Goal: Task Accomplishment & Management: Manage account settings

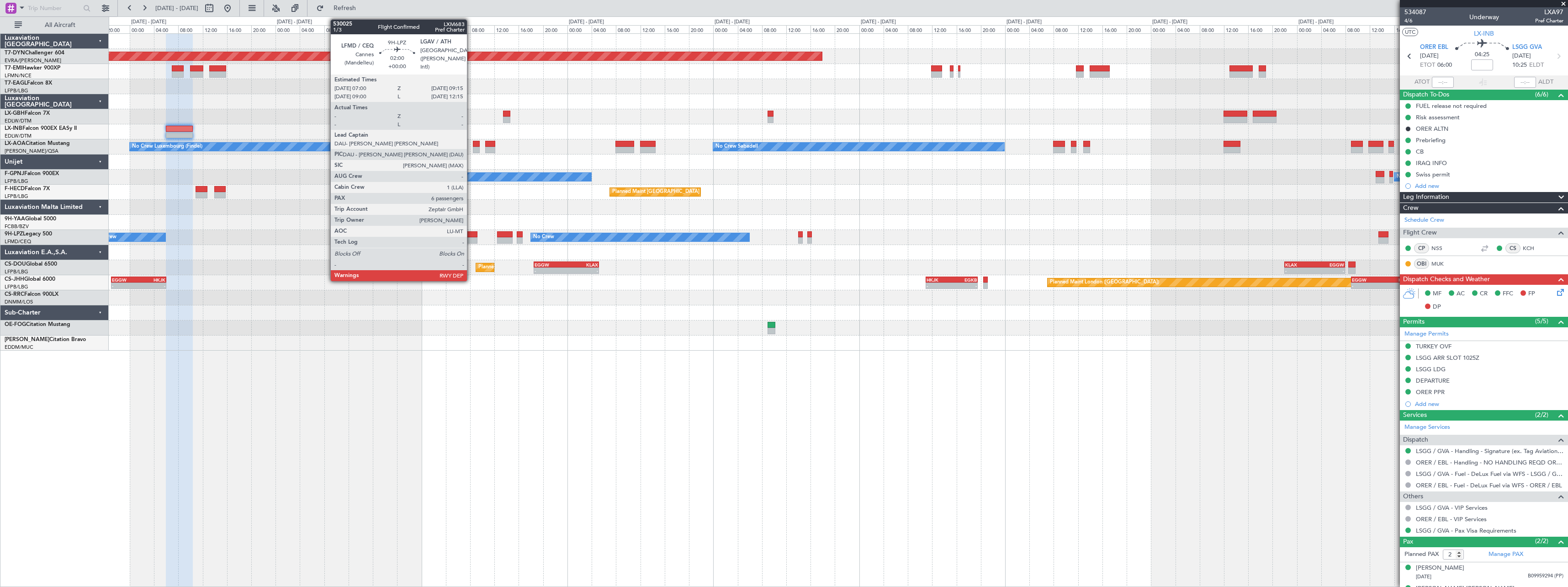
click at [471, 232] on div at bounding box center [471, 234] width 14 height 7
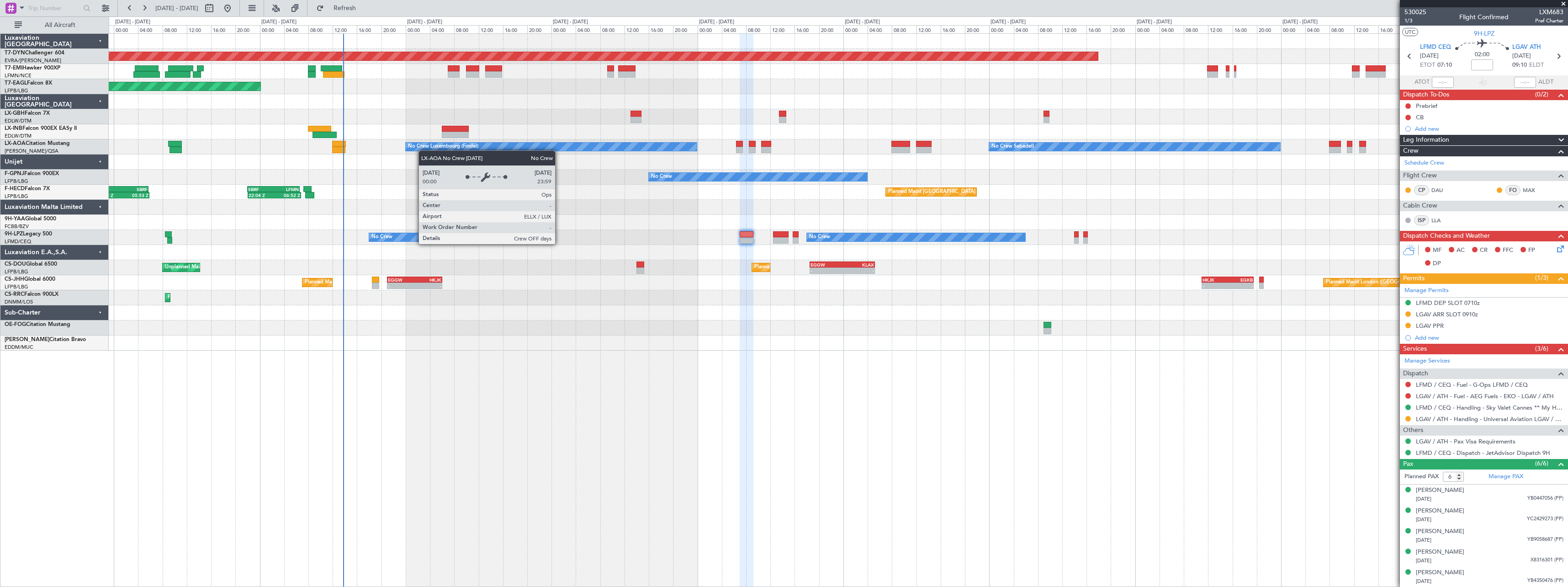
click at [429, 149] on div "Planned Maint [GEOGRAPHIC_DATA]-[GEOGRAPHIC_DATA] Planned Maint [US_STATE] ([GE…" at bounding box center [838, 192] width 1459 height 317
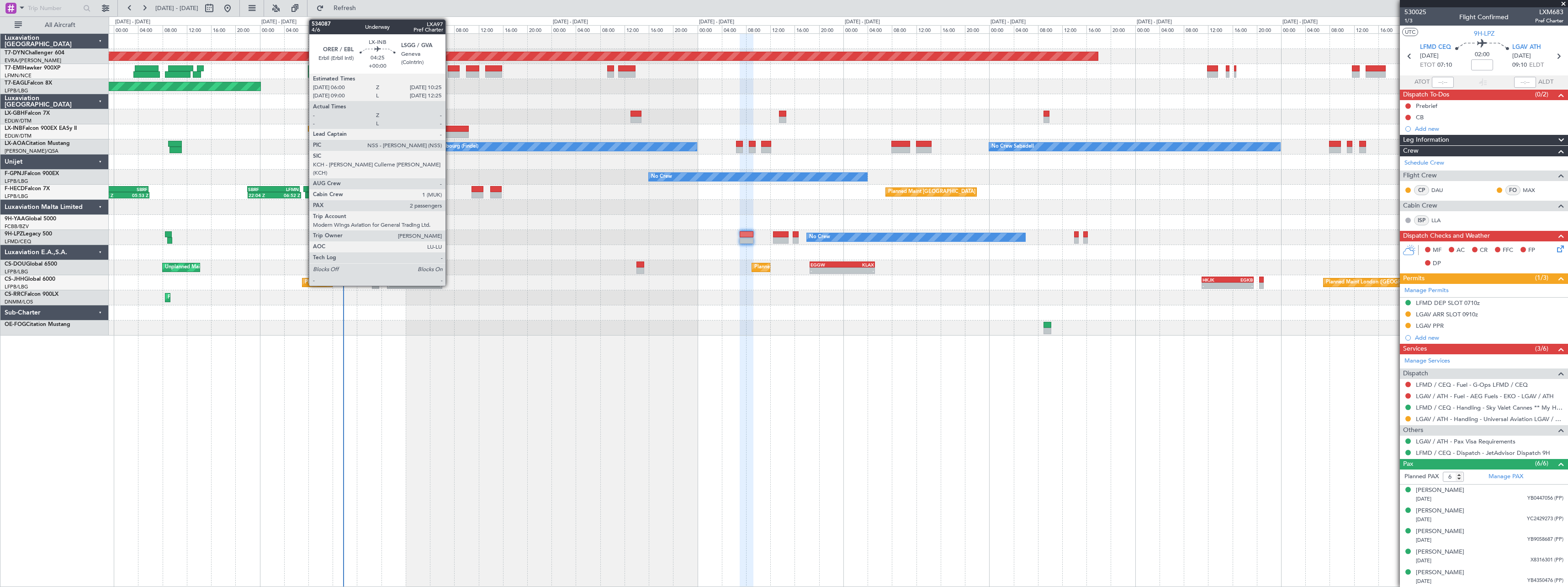
click at [450, 130] on div at bounding box center [455, 128] width 27 height 7
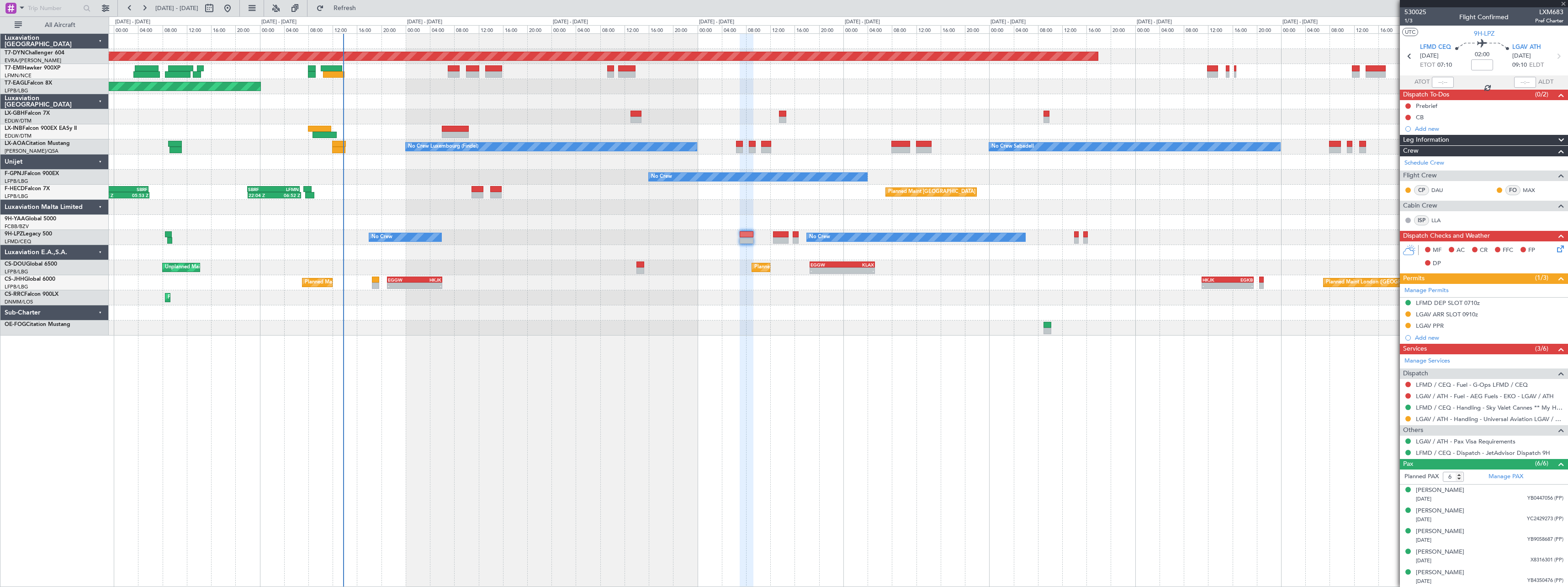
type input "2"
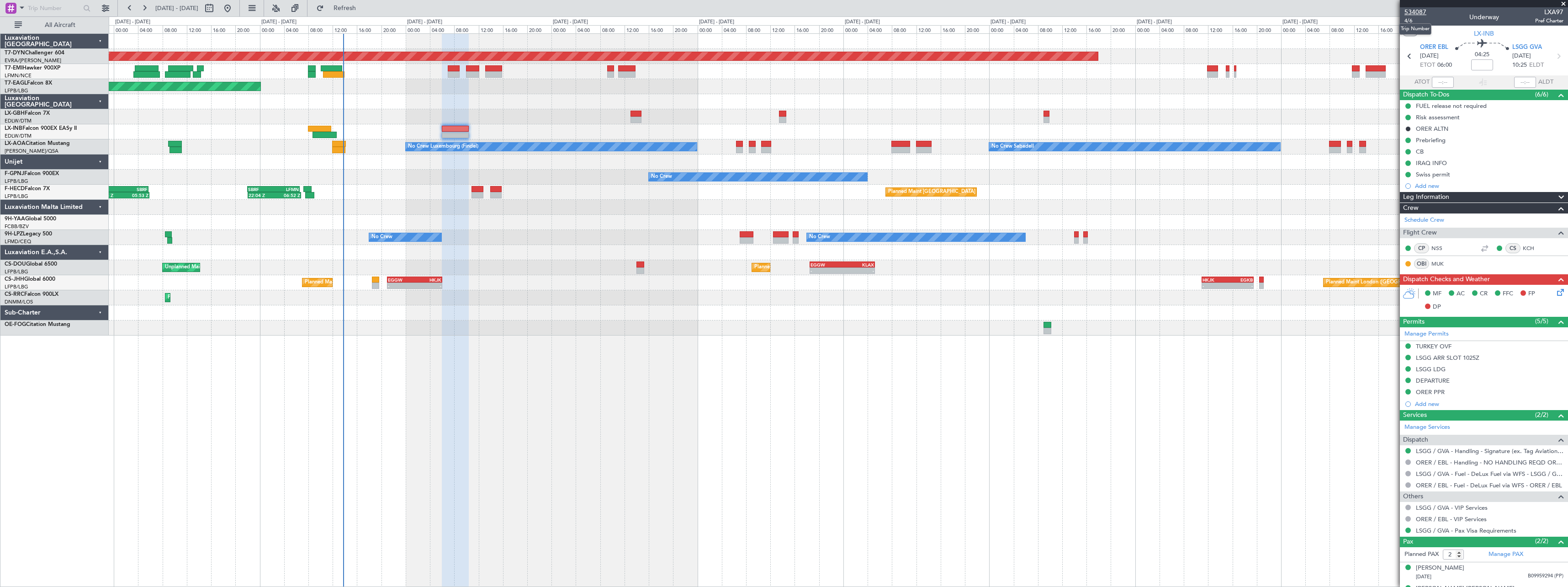
click at [1418, 15] on span "534087" at bounding box center [1415, 12] width 22 height 10
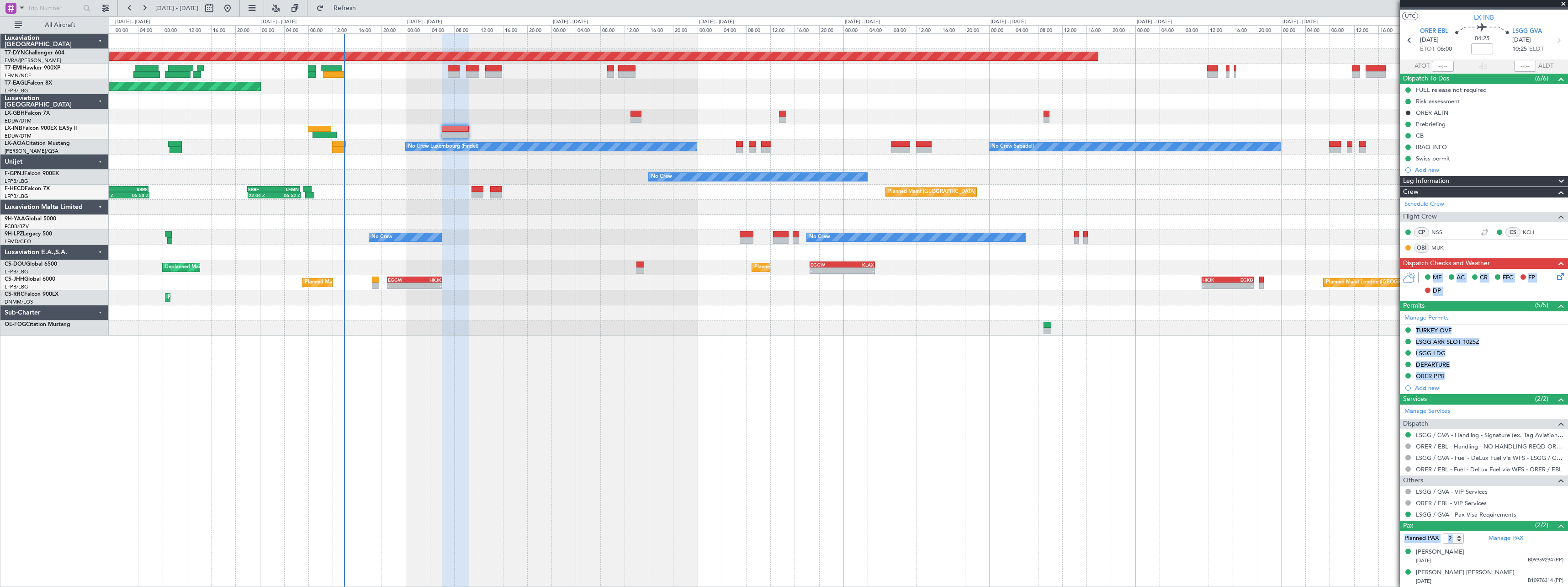
click at [1406, 235] on div at bounding box center [1408, 232] width 7 height 7
click at [1366, 237] on div "No Crew No Crew" at bounding box center [838, 237] width 1459 height 15
click at [364, 10] on span "Refresh" at bounding box center [345, 8] width 38 height 7
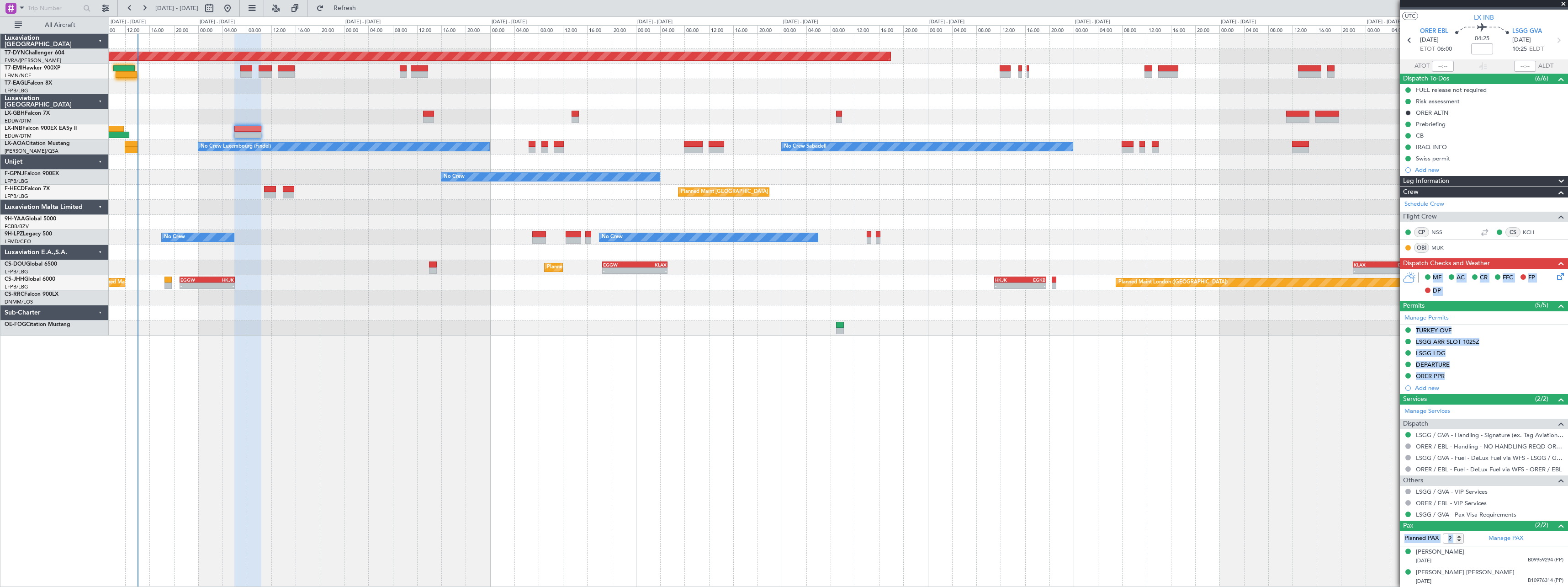
click at [368, 97] on div "Planned Maint [GEOGRAPHIC_DATA]-[GEOGRAPHIC_DATA] Planned Maint Geneva ([GEOGRA…" at bounding box center [838, 185] width 1459 height 301
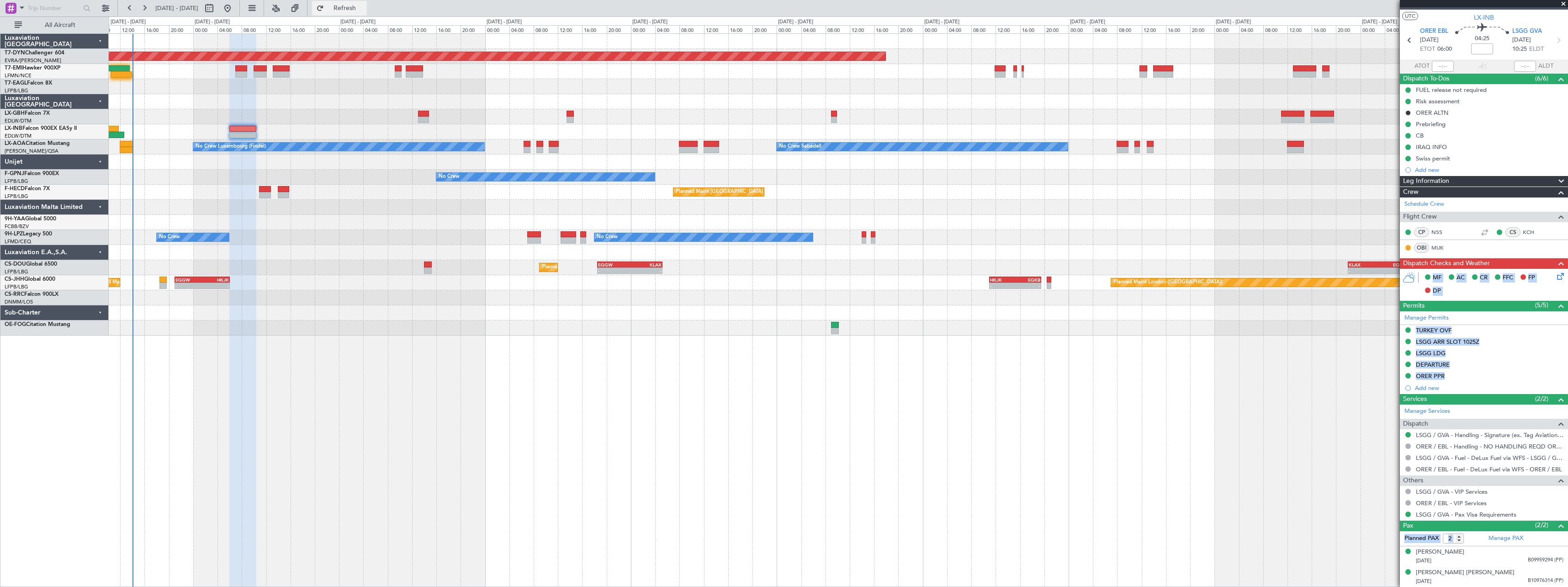
click at [358, 4] on button "Refresh" at bounding box center [340, 9] width 55 height 15
click at [364, 5] on span "Refresh" at bounding box center [345, 8] width 38 height 7
click at [353, 4] on button "Refresh" at bounding box center [340, 9] width 55 height 15
click at [364, 5] on span "Refresh" at bounding box center [345, 8] width 38 height 7
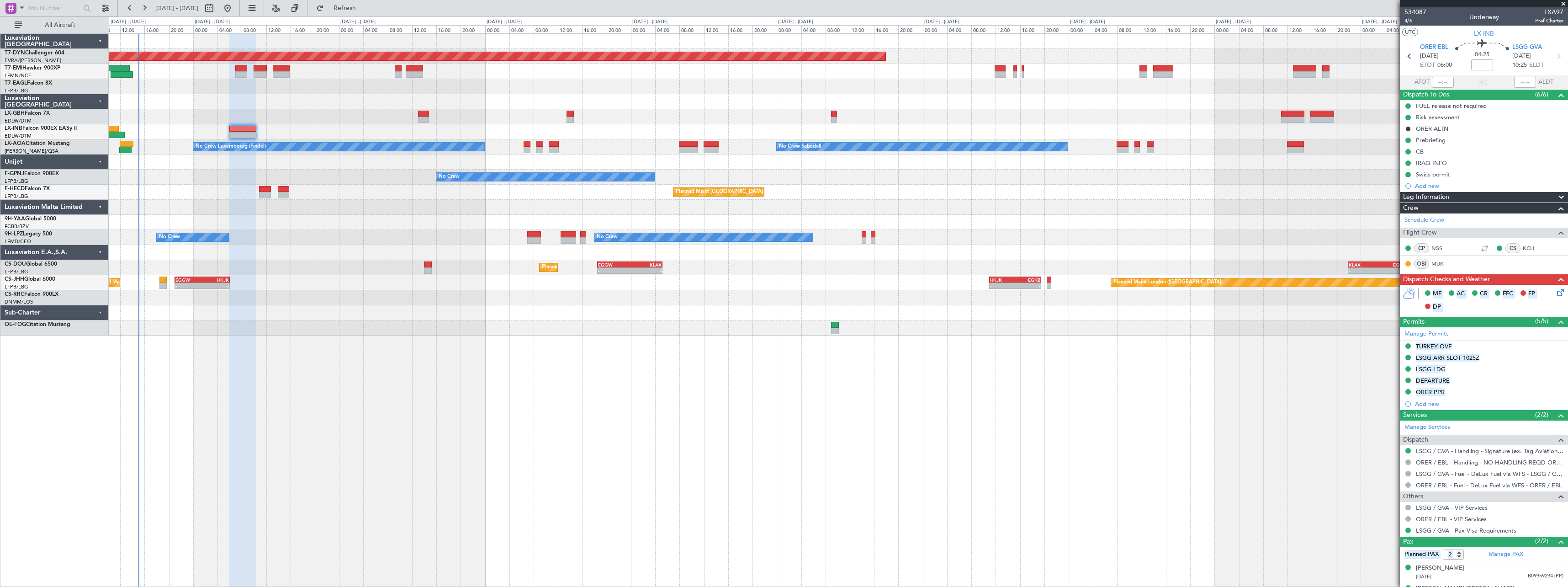
scroll to position [16, 0]
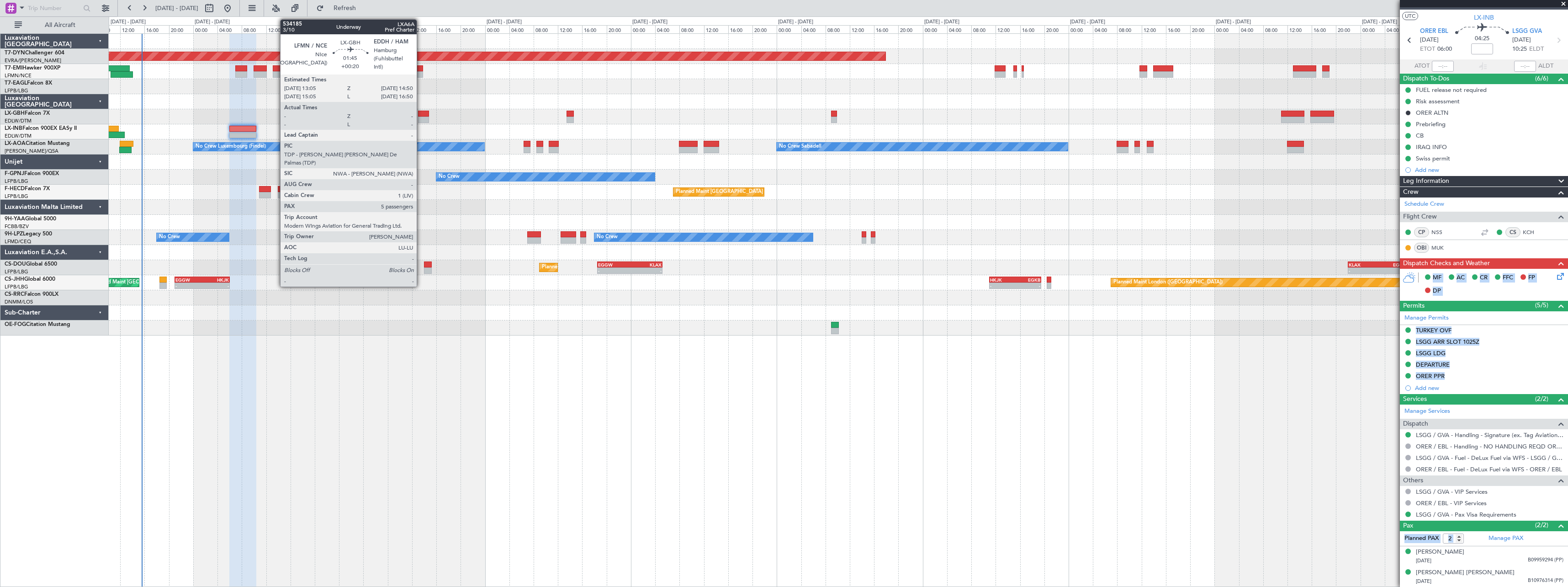
click at [422, 114] on div at bounding box center [424, 114] width 11 height 7
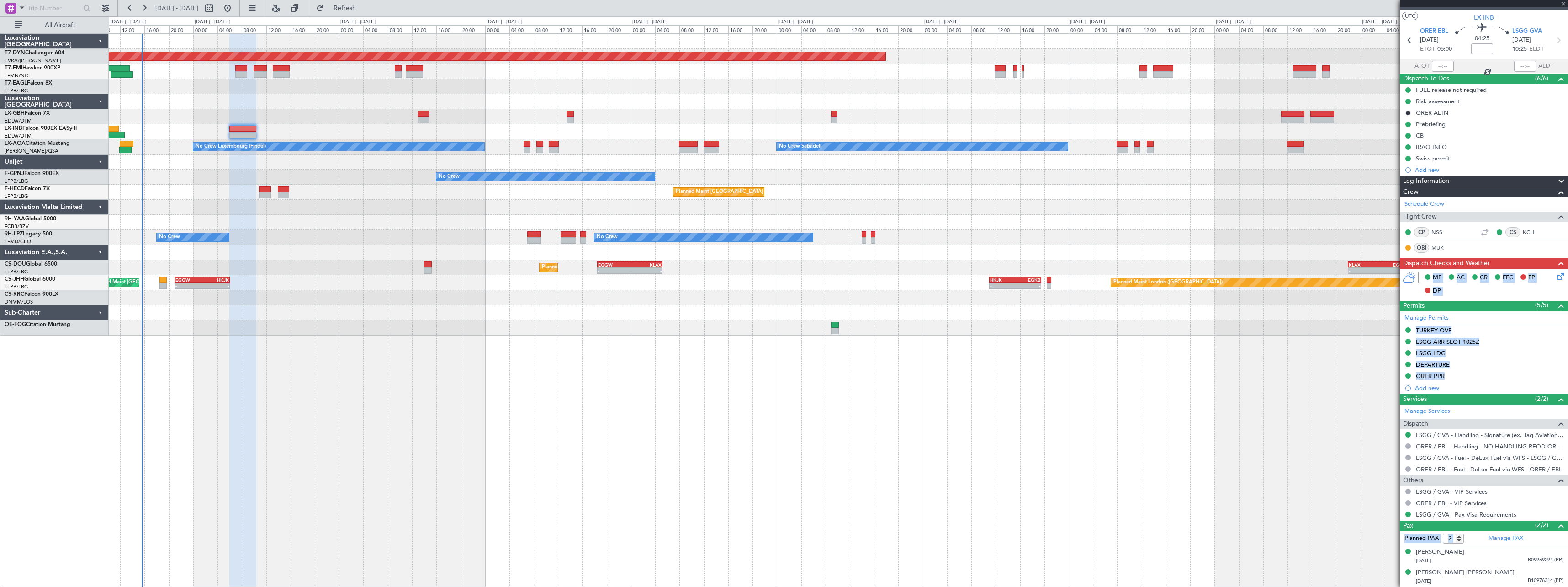
type input "+00:20"
type input "5"
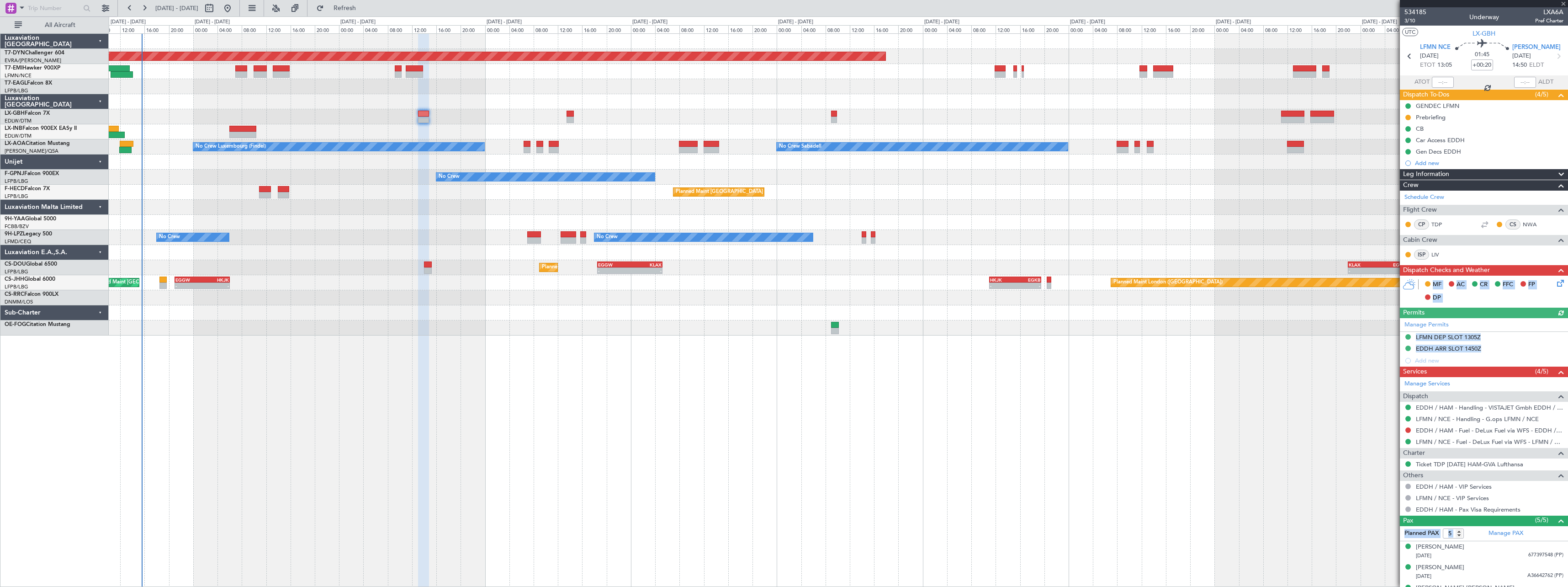
click at [608, 375] on div "Planned Maint Basel-Mulhouse Planned Maint Geneva (Cointrin) Planned Maint New …" at bounding box center [838, 310] width 1459 height 554
click at [1493, 298] on div "MF AC CR FFC FP DP" at bounding box center [1488, 291] width 135 height 27
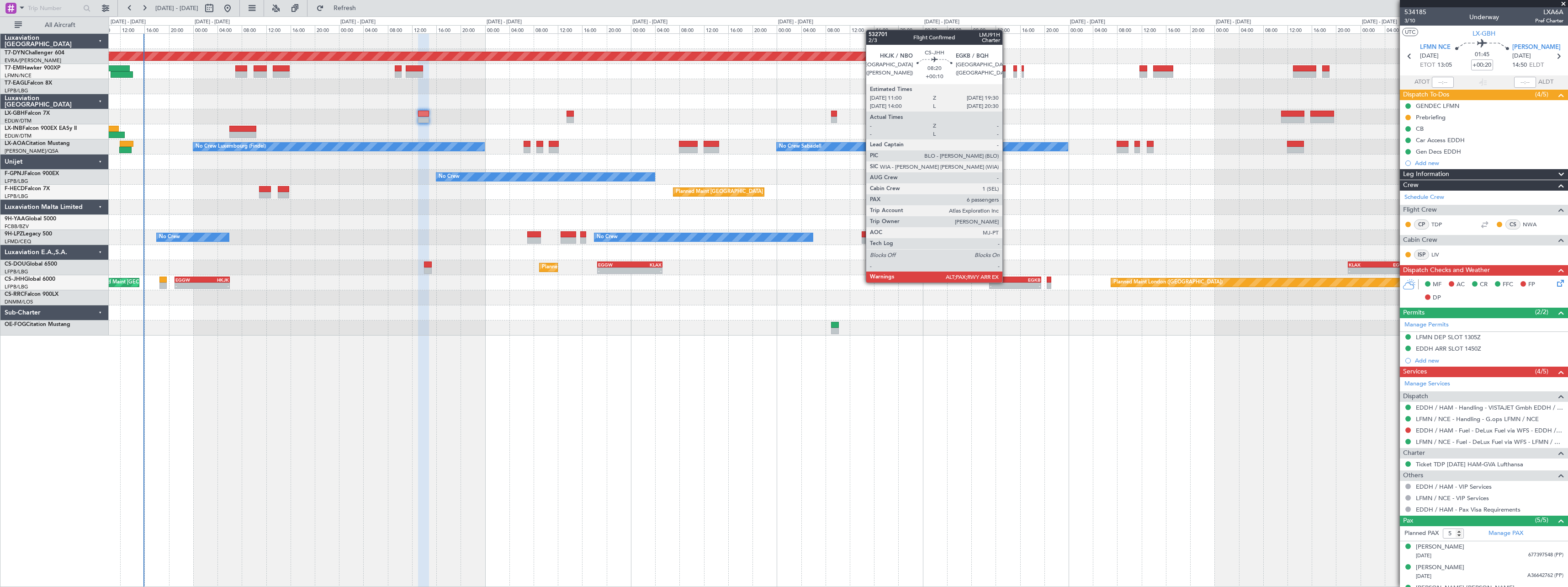
click at [1007, 281] on div "HKJK" at bounding box center [1003, 279] width 25 height 5
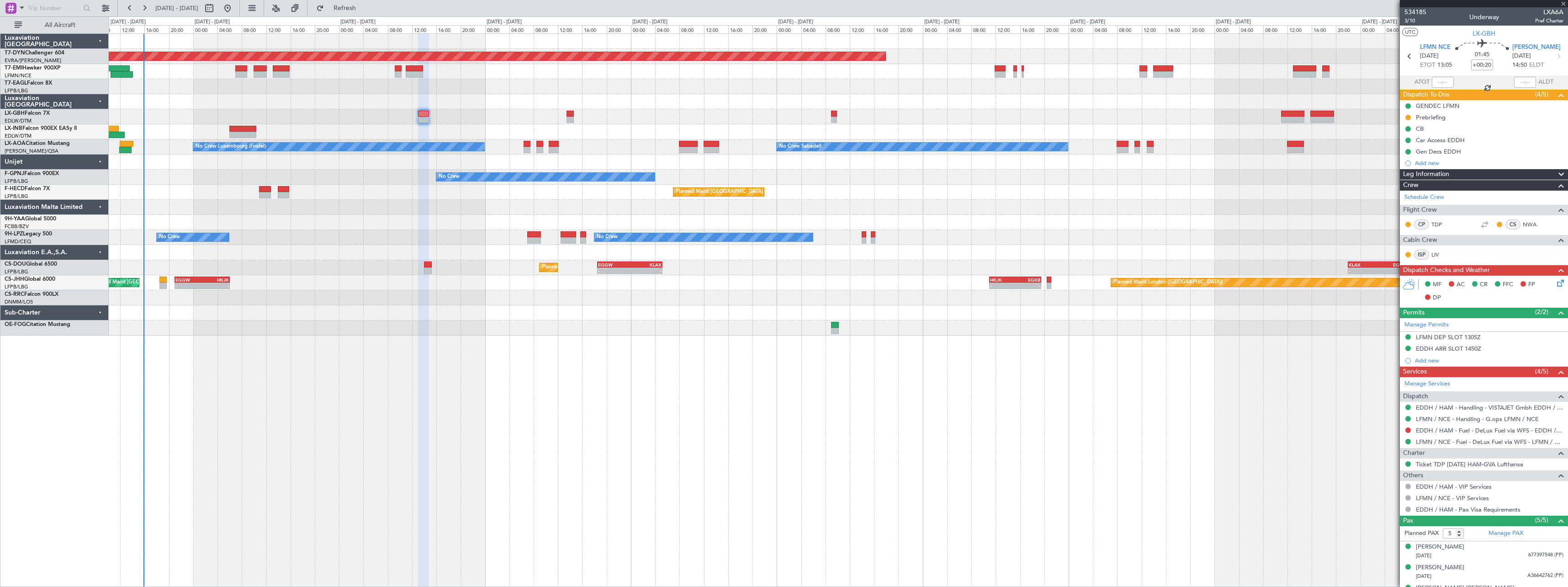
type input "+00:10"
type input "6"
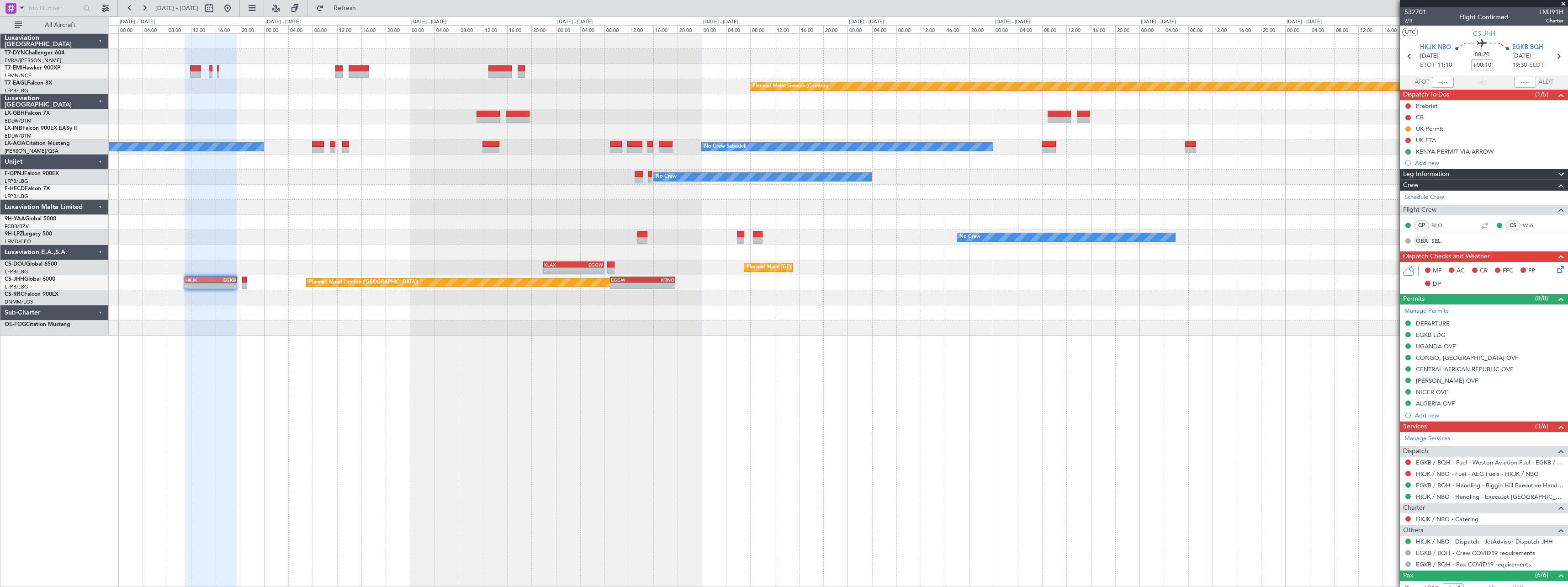
click at [365, 314] on div "Planned Maint Basel-Mulhouse Planned Maint Chester Planned Maint Geneva (Cointr…" at bounding box center [838, 185] width 1459 height 301
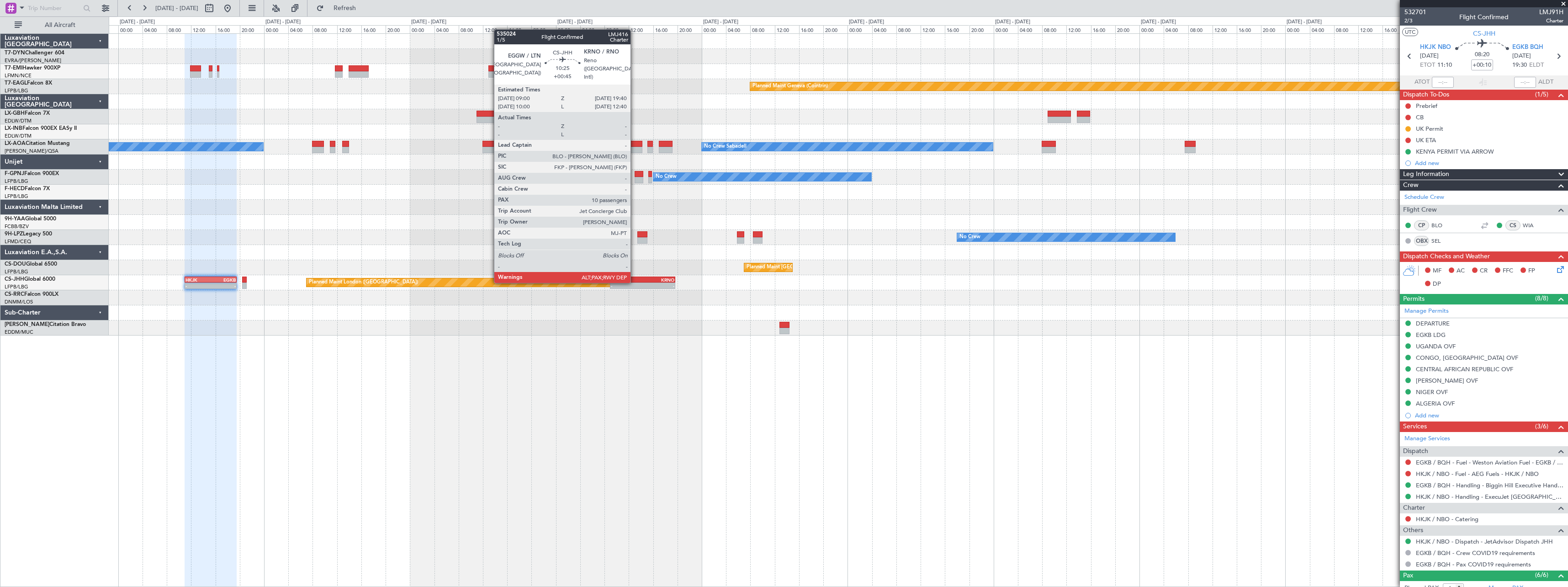
click at [635, 282] on div "EGGW 09:00 Z KRNO 19:40 Z" at bounding box center [642, 279] width 65 height 7
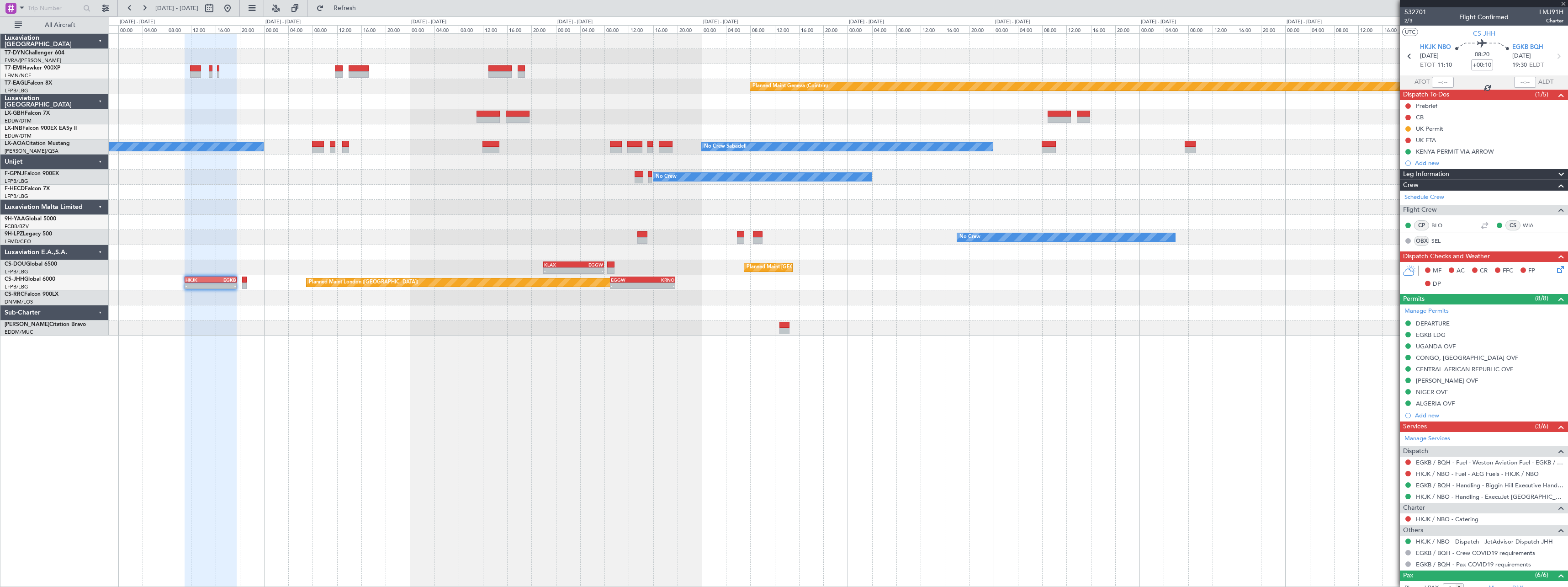
type input "+00:45"
type input "10"
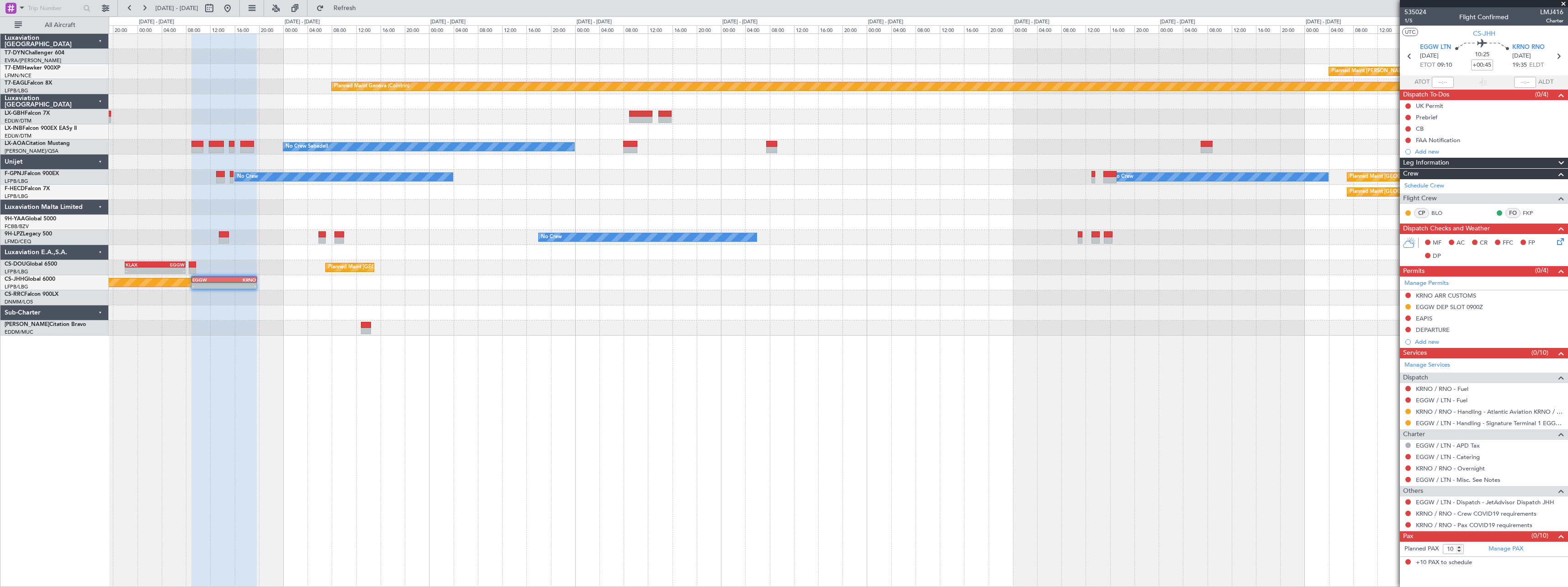
click at [681, 245] on div "Planned Maint Chester Planned Maint Geneva (Cointrin) No Crew Sabadell No Crew …" at bounding box center [838, 185] width 1459 height 301
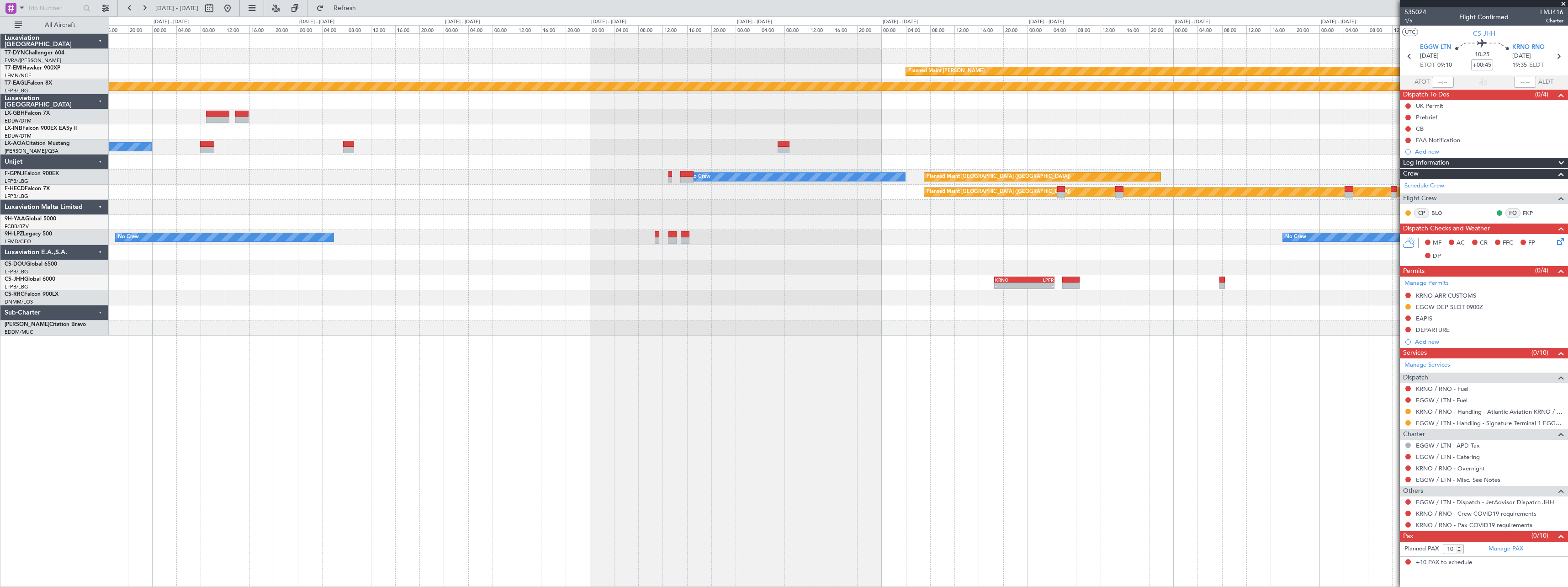
click at [727, 250] on div at bounding box center [838, 252] width 1459 height 15
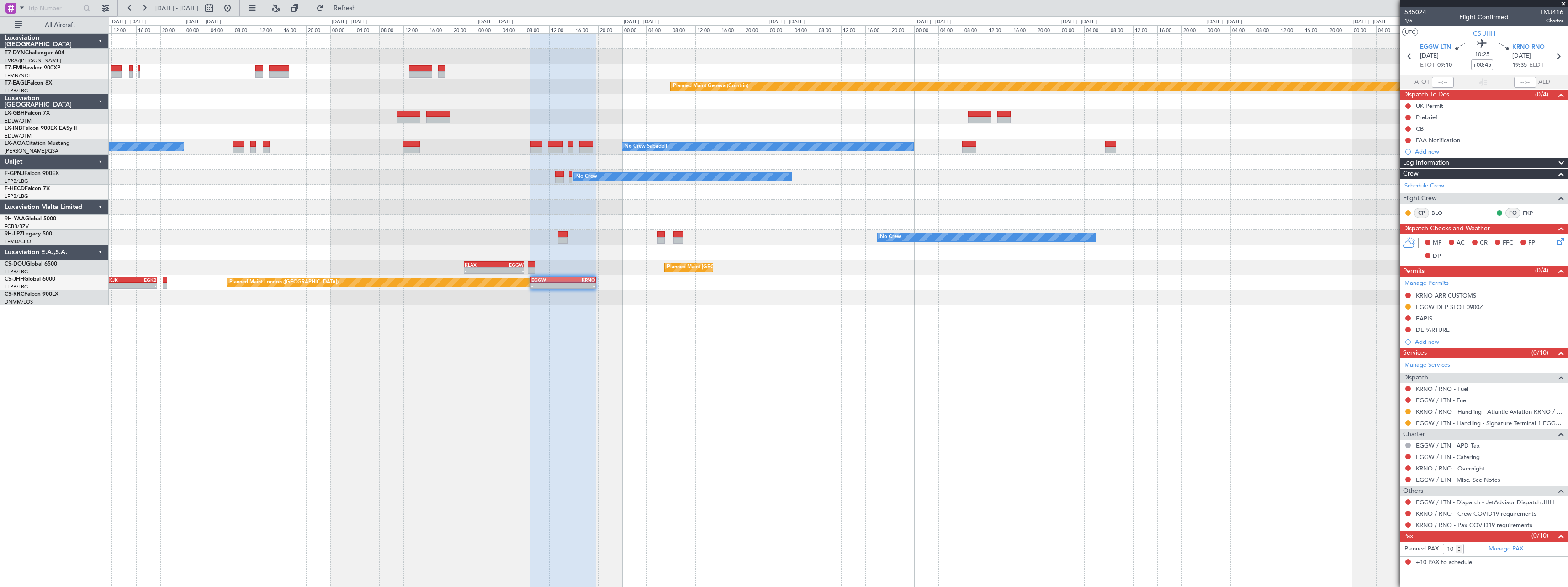
click at [1256, 264] on div "- - KLAX 22:00 Z EGGW 07:55 Z Planned Maint Paris (Le Bourget) EGGW 18:30 Z KLA…" at bounding box center [838, 267] width 1459 height 15
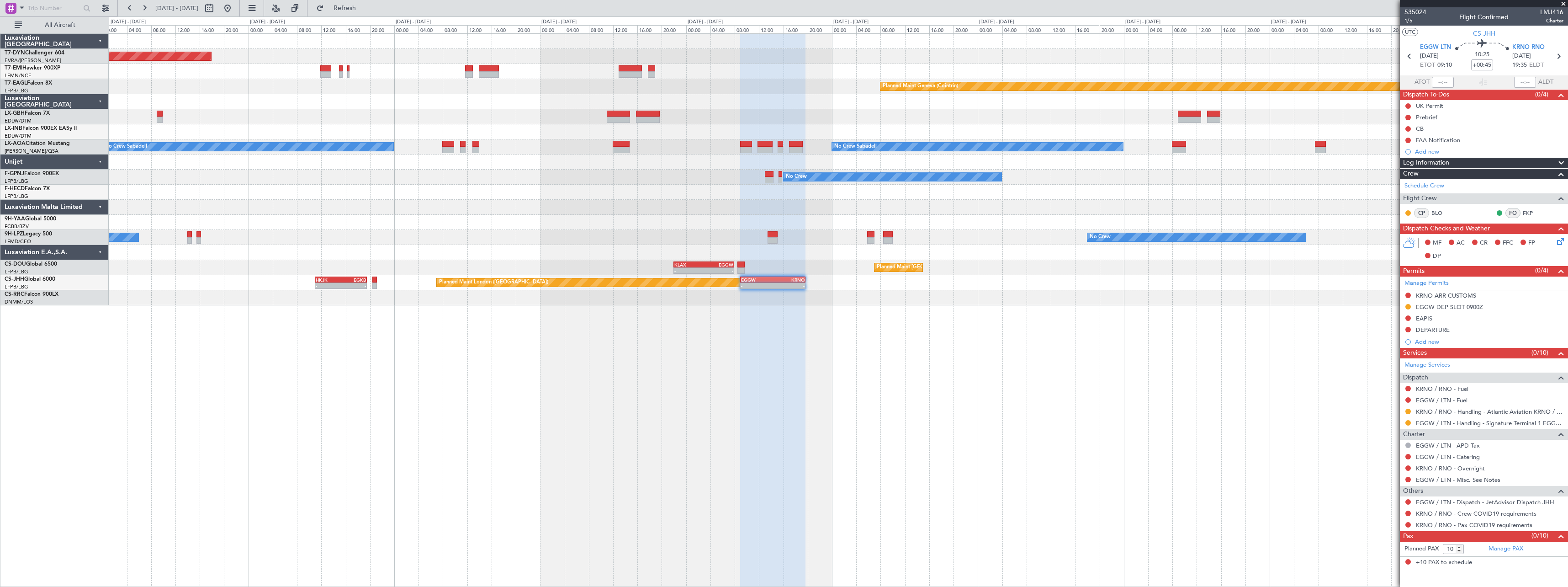
click at [1025, 278] on div "EGGW 09:00 Z KRNO 19:40 Z - - Planned Maint London (Biggin Hill) HKJK 11:00 Z E…" at bounding box center [838, 283] width 1459 height 15
